Goal: Check status: Check status

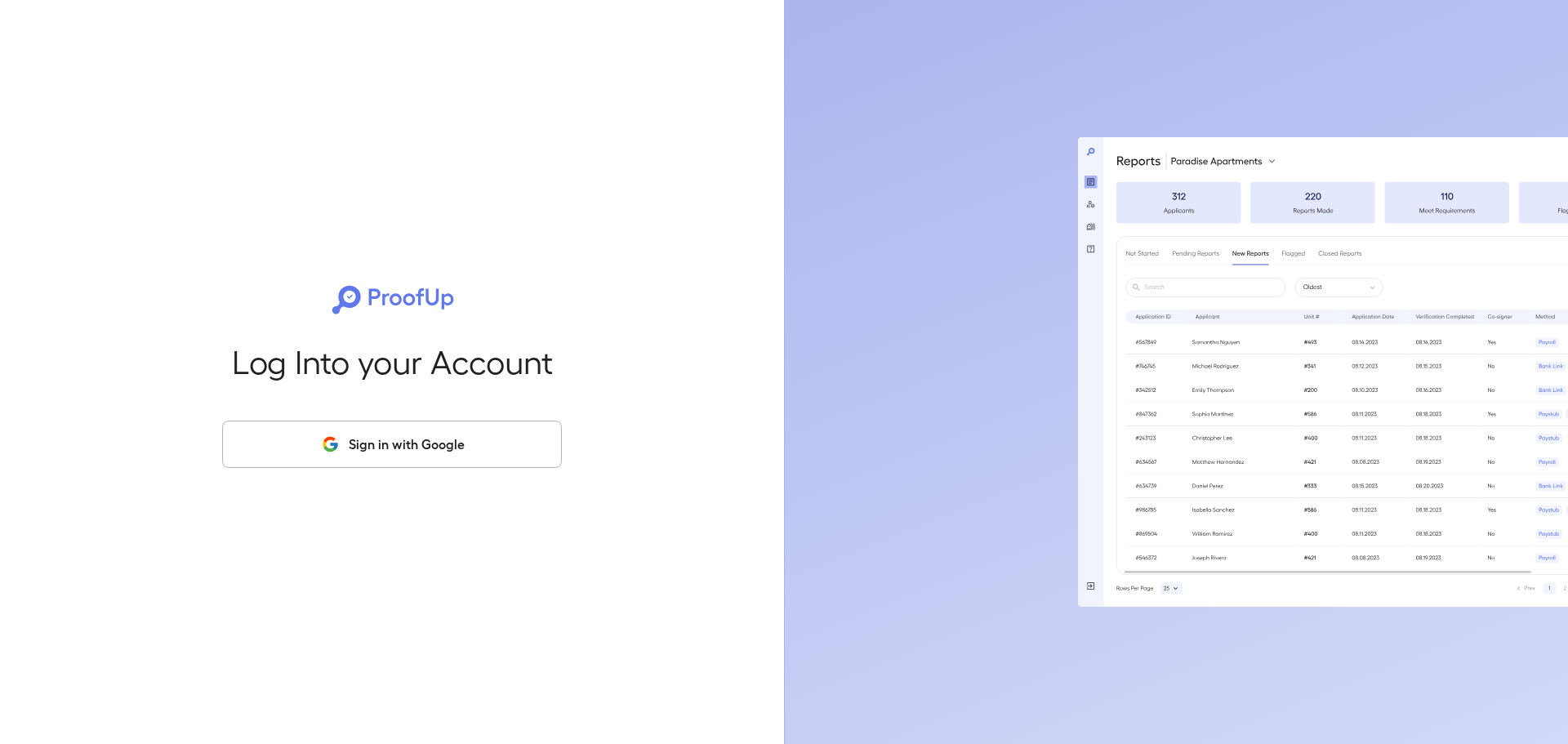
click at [425, 448] on button "Sign in with Google" at bounding box center [391, 444] width 340 height 48
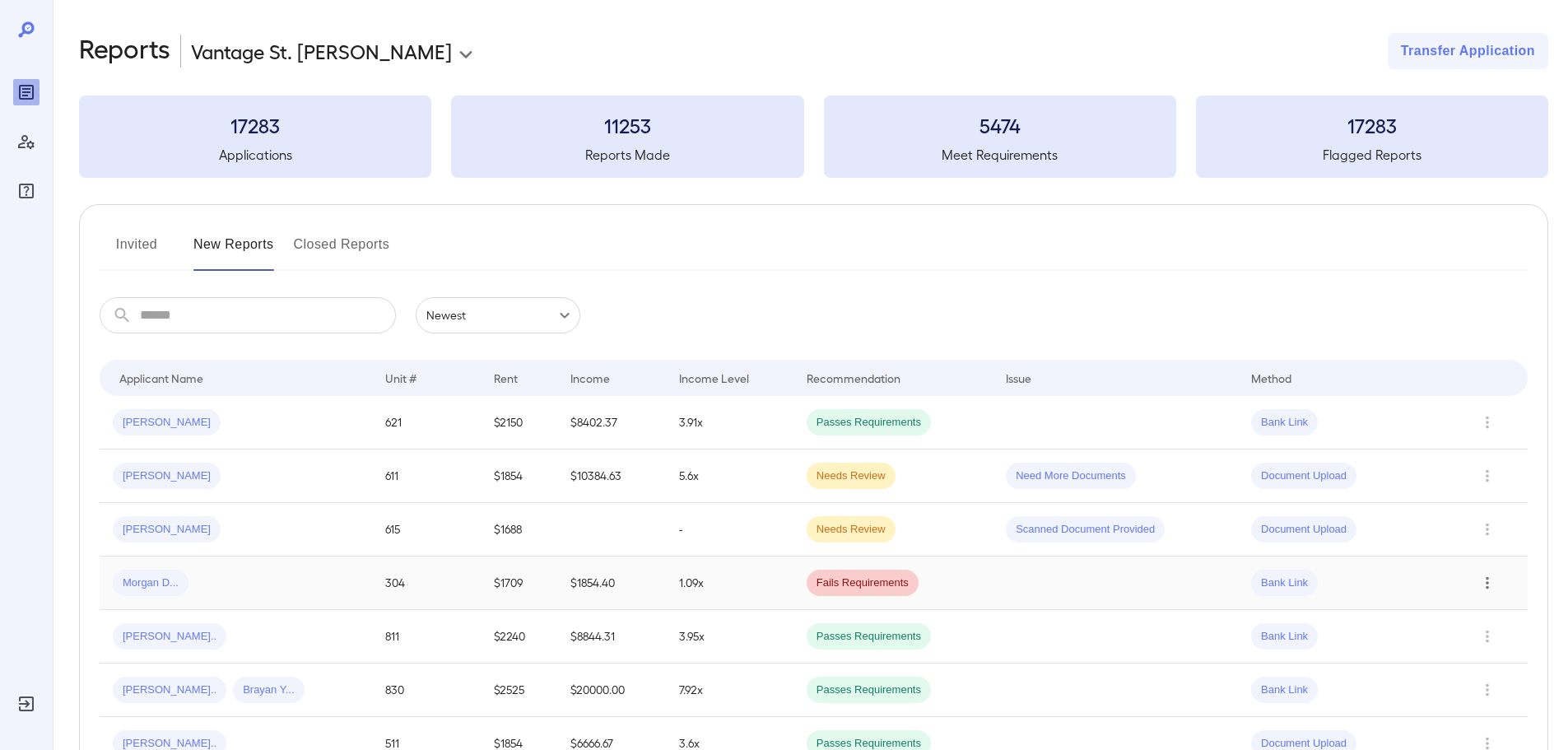
click at [1492, 580] on icon "Row Actions" at bounding box center [1487, 582] width 19 height 19
click at [1499, 643] on li "View Report" at bounding box center [1502, 638] width 130 height 26
